Goal: Task Accomplishment & Management: Use online tool/utility

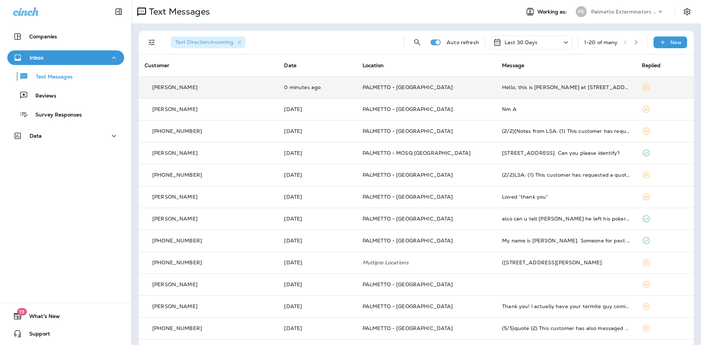
click at [202, 90] on div "[PERSON_NAME]" at bounding box center [209, 88] width 128 height 8
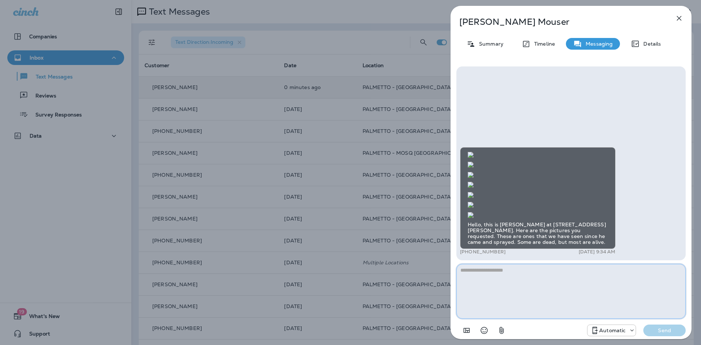
scroll to position [-1404, 0]
click at [474, 152] on img at bounding box center [471, 155] width 6 height 6
click at [474, 212] on img at bounding box center [471, 215] width 6 height 6
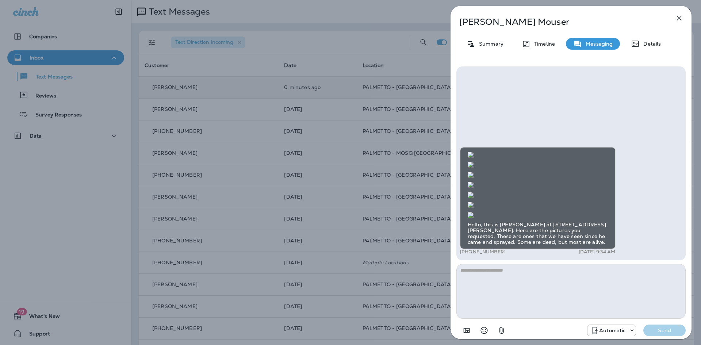
click at [618, 328] on p "Automatic" at bounding box center [612, 331] width 26 height 6
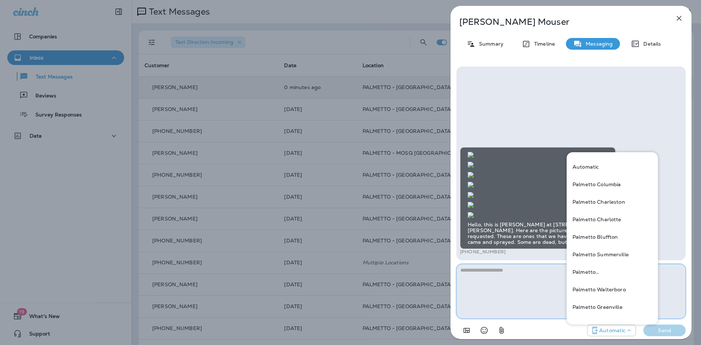
click at [509, 291] on textarea at bounding box center [571, 291] width 229 height 55
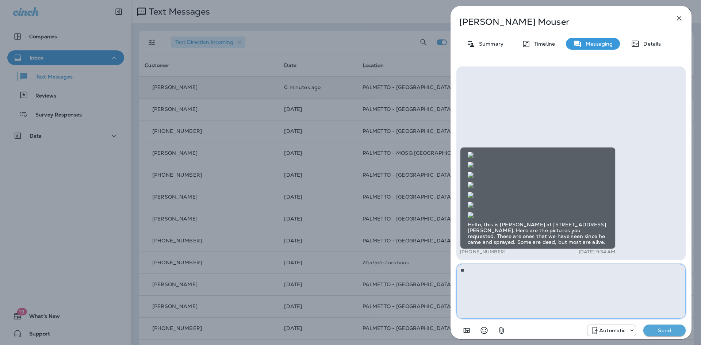
type textarea "*"
click at [353, 205] on div "Quentin Mouser Summary Timeline Messaging Details Hello, this is Quentin Mouser…" at bounding box center [350, 172] width 701 height 345
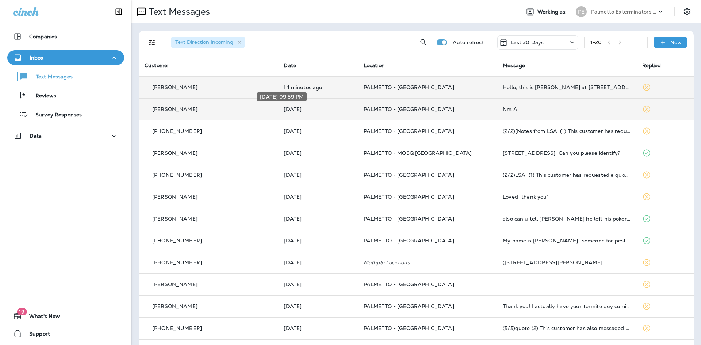
click at [314, 109] on p "[DATE]" at bounding box center [318, 109] width 68 height 6
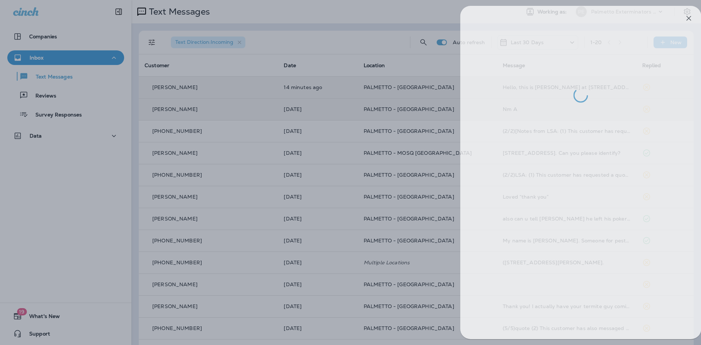
click at [375, 110] on div at bounding box center [360, 172] width 701 height 345
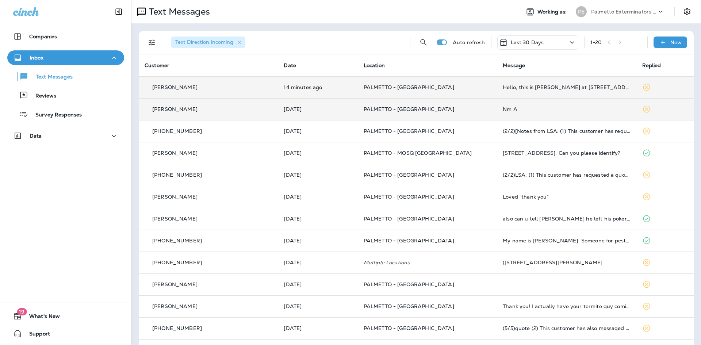
click at [358, 138] on td "PALMETTO - [GEOGRAPHIC_DATA]" at bounding box center [427, 131] width 139 height 22
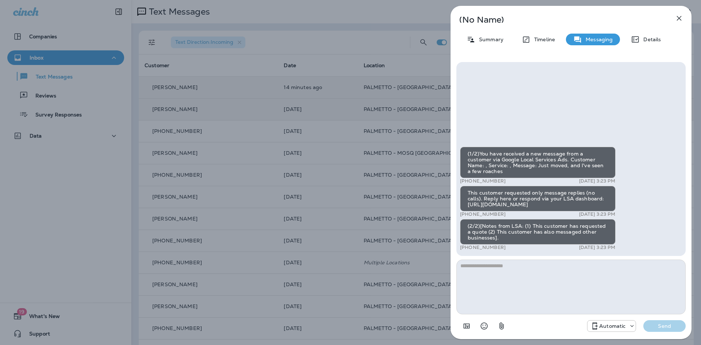
click at [355, 196] on div "(No Name) Summary Timeline Messaging Details (1/2)You have received a new messa…" at bounding box center [350, 172] width 701 height 345
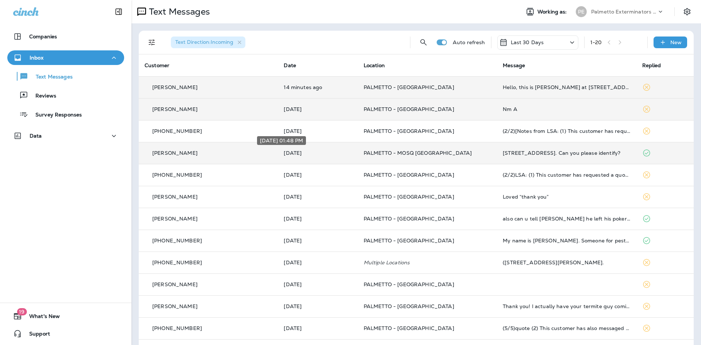
click at [303, 153] on p "[DATE]" at bounding box center [318, 153] width 68 height 6
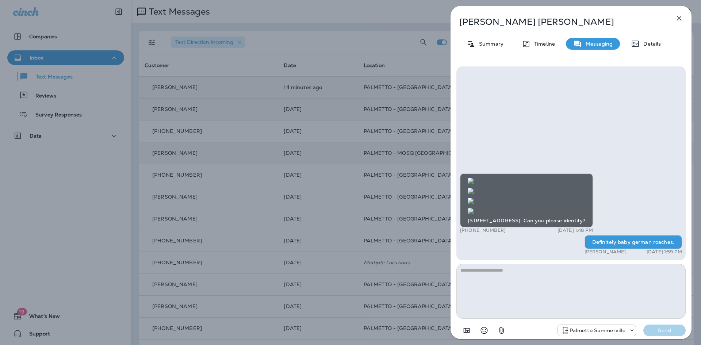
click at [335, 100] on div "Kenneth Marolda Summary Timeline Messaging Details 1 Arcadian Park, Apt 1A. Can…" at bounding box center [350, 172] width 701 height 345
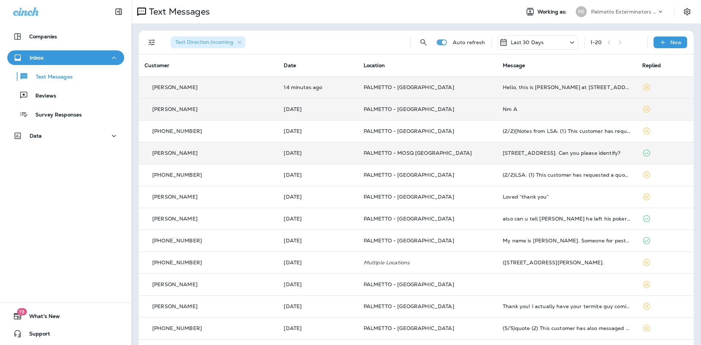
click at [321, 92] on td "14 minutes ago" at bounding box center [318, 87] width 80 height 22
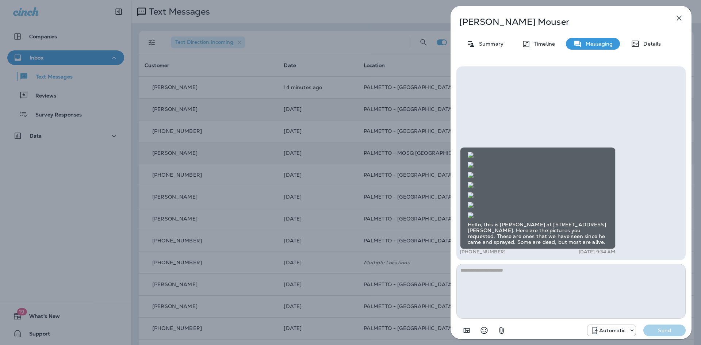
click at [539, 296] on textarea at bounding box center [571, 291] width 229 height 55
type textarea "*********"
click at [681, 17] on icon "button" at bounding box center [679, 18] width 5 height 5
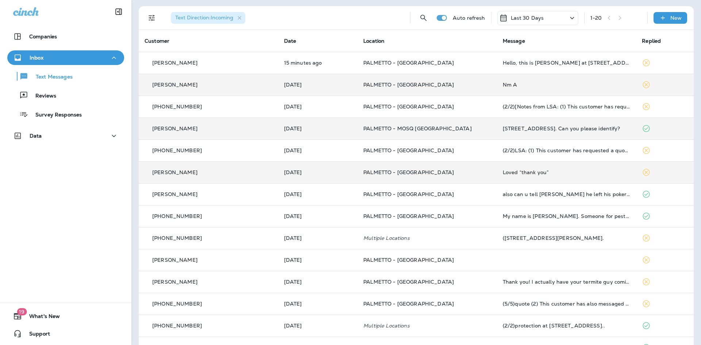
scroll to position [37, 0]
